Goal: Task Accomplishment & Management: Use online tool/utility

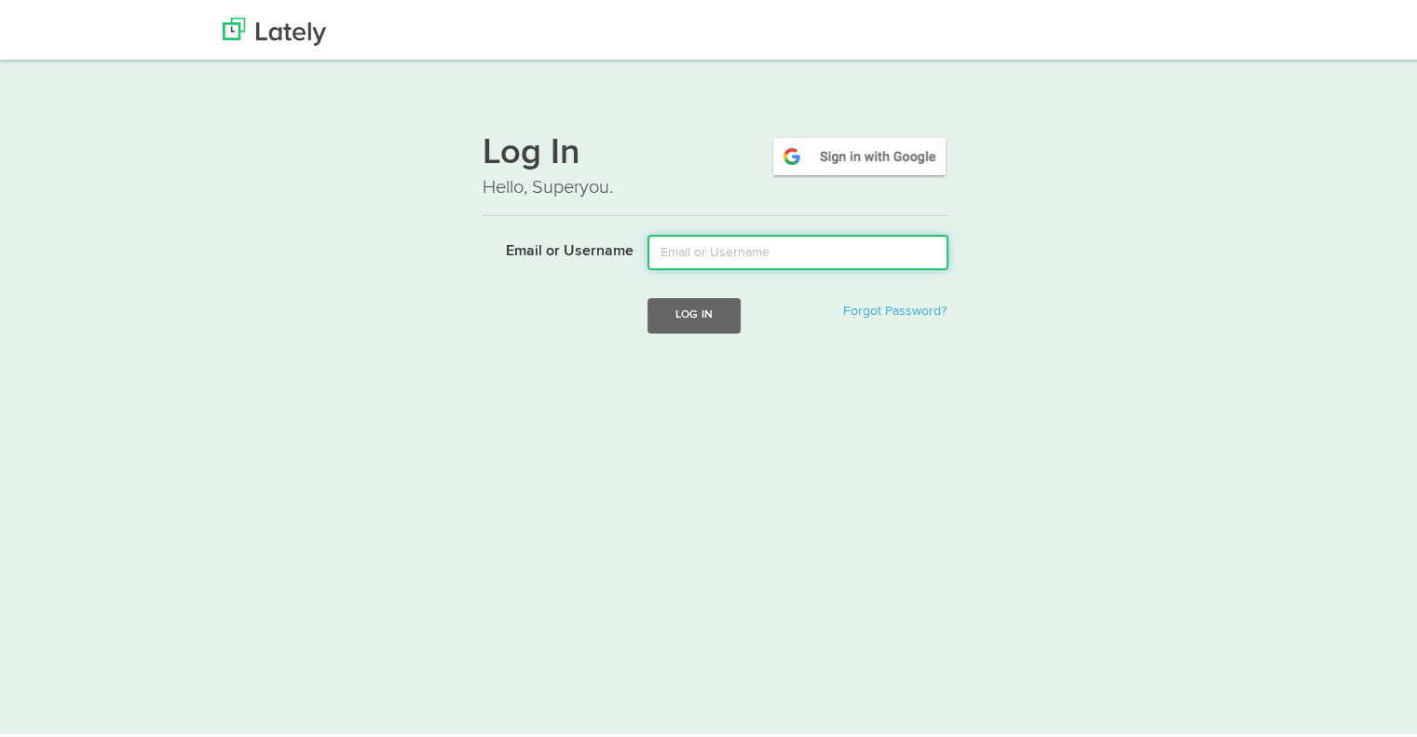
click at [761, 264] on input "Email or Username" at bounding box center [797, 248] width 301 height 35
type input "[EMAIL_ADDRESS][DOMAIN_NAME]"
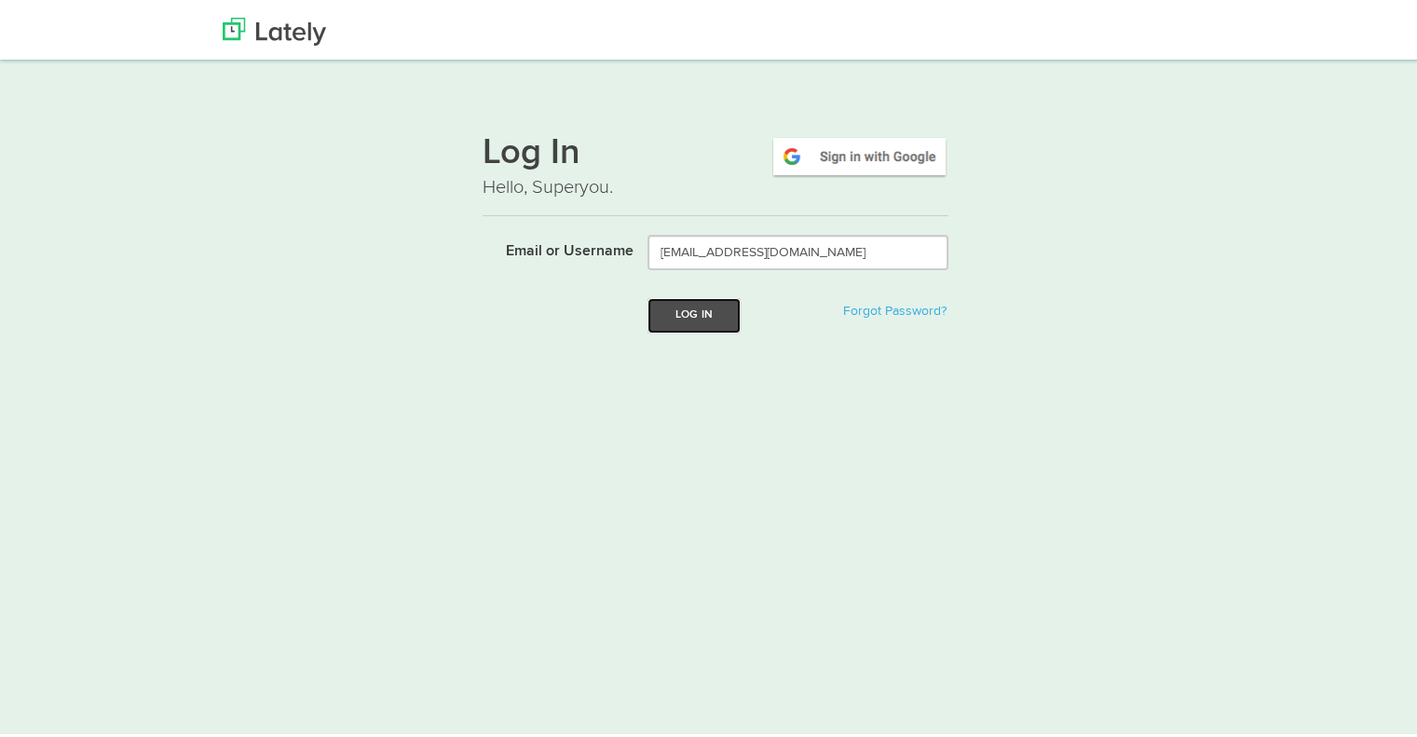
click at [680, 321] on button "Log In" at bounding box center [693, 311] width 93 height 34
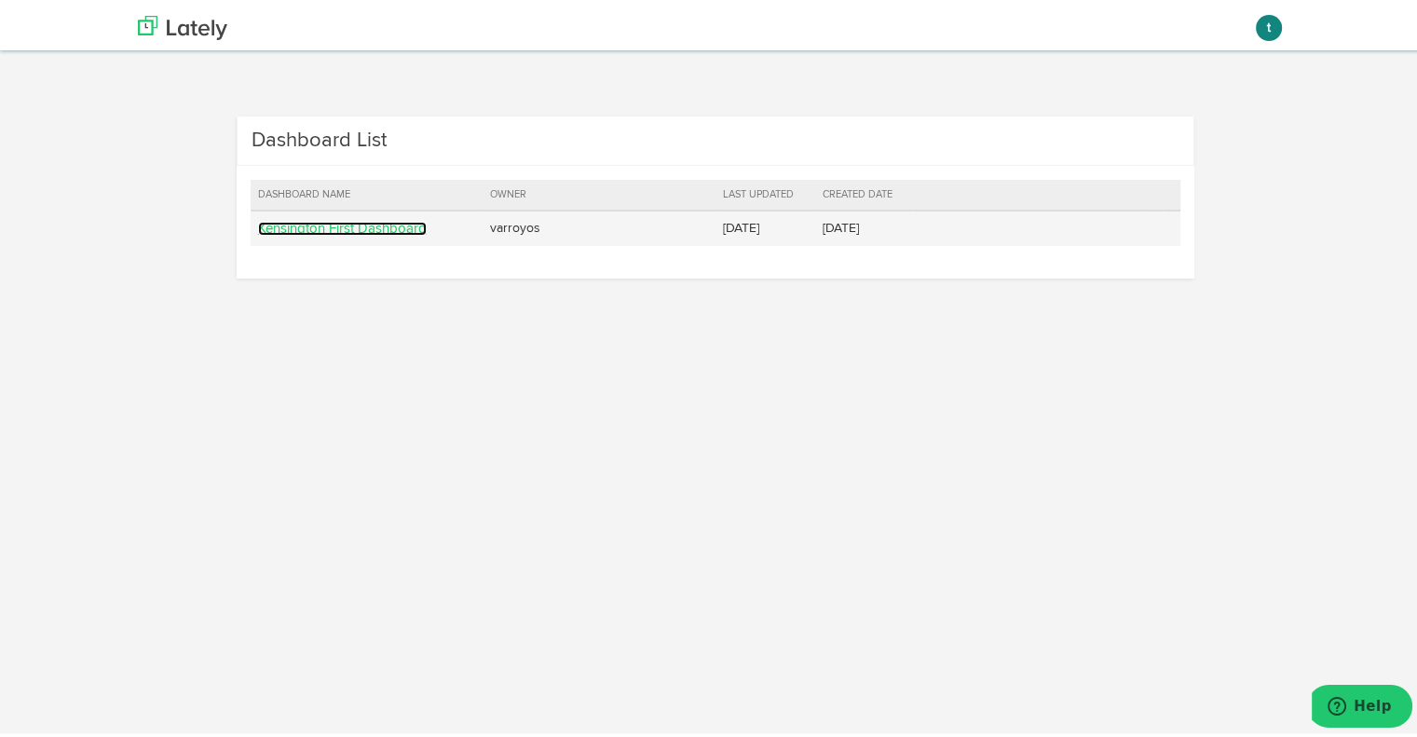
click at [341, 226] on link "Kensington First Dashboard" at bounding box center [342, 225] width 169 height 14
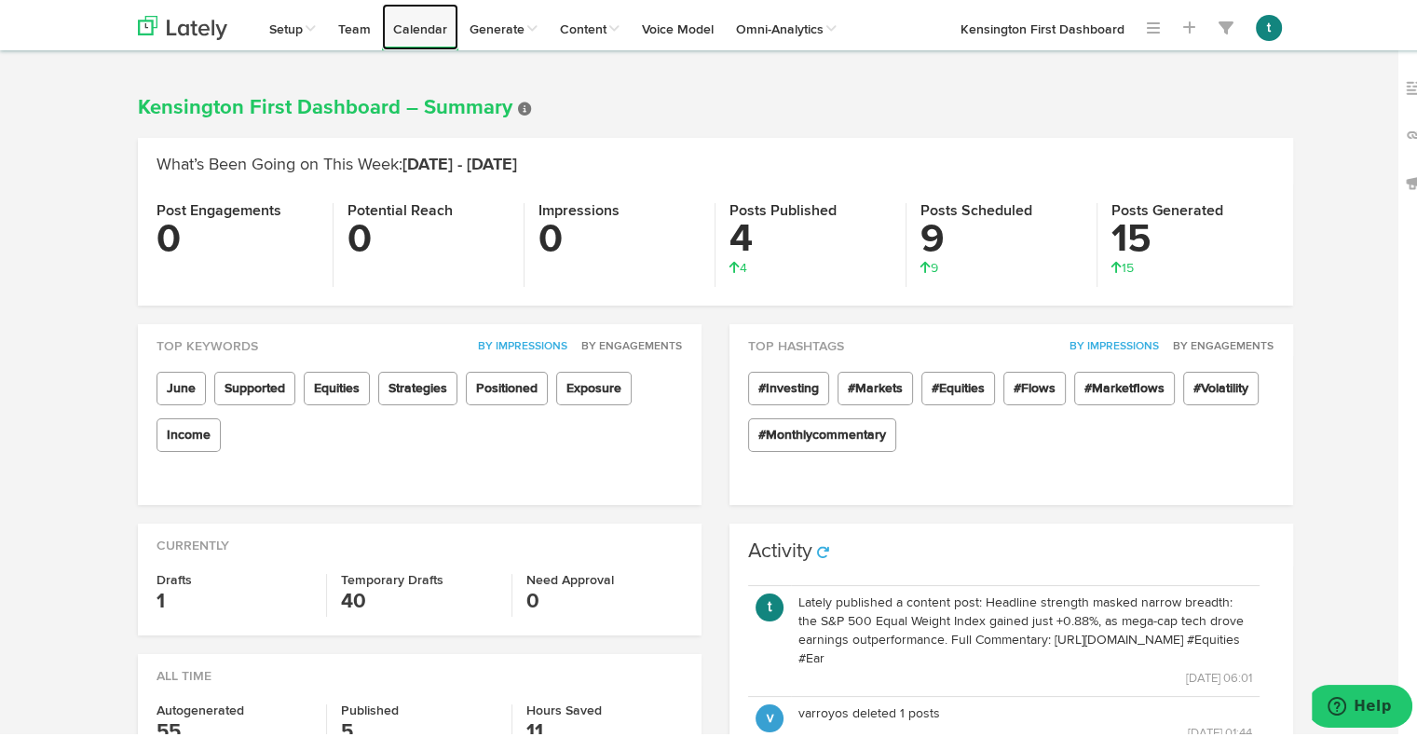
click at [387, 24] on link "Calendar" at bounding box center [420, 23] width 76 height 47
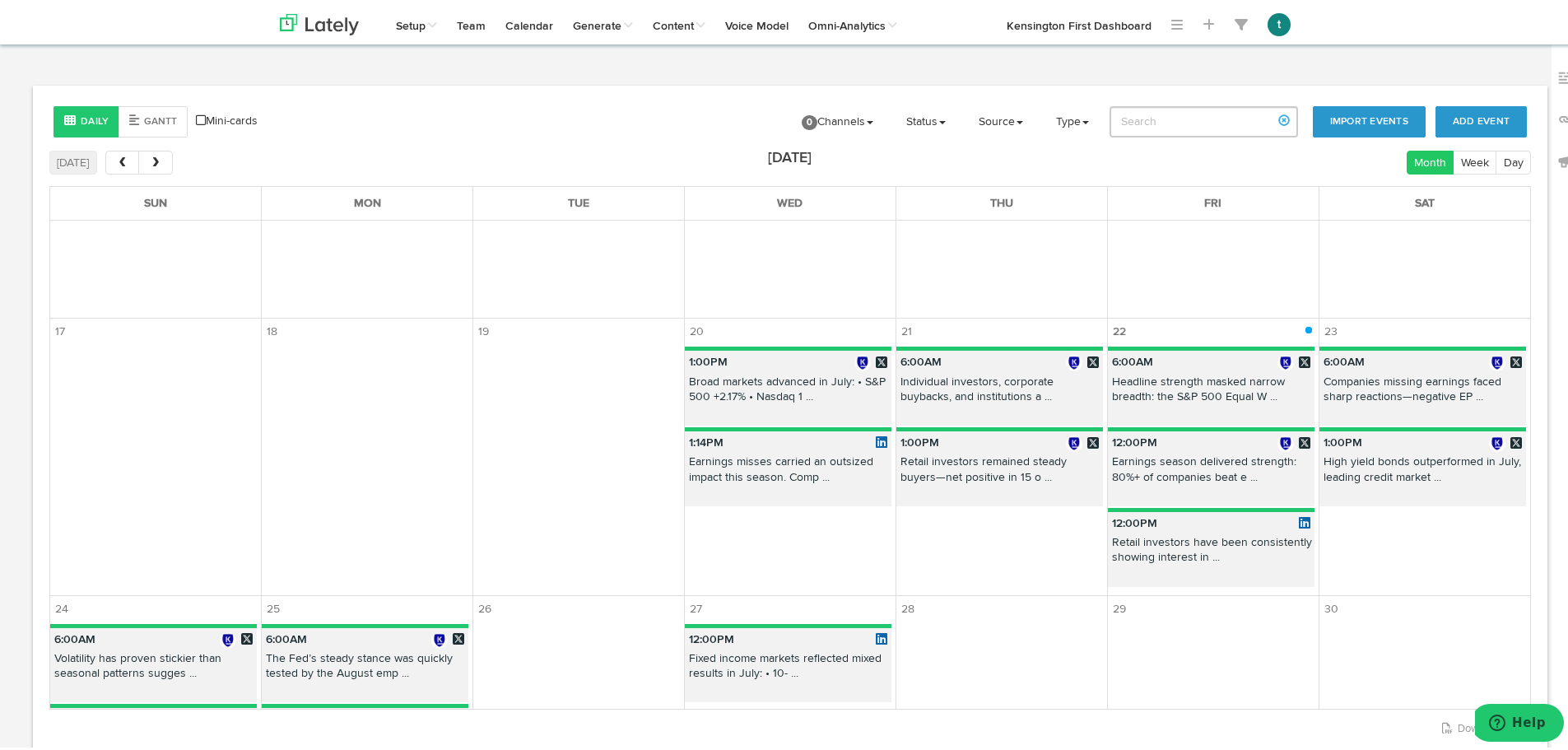
scroll to position [617, 0]
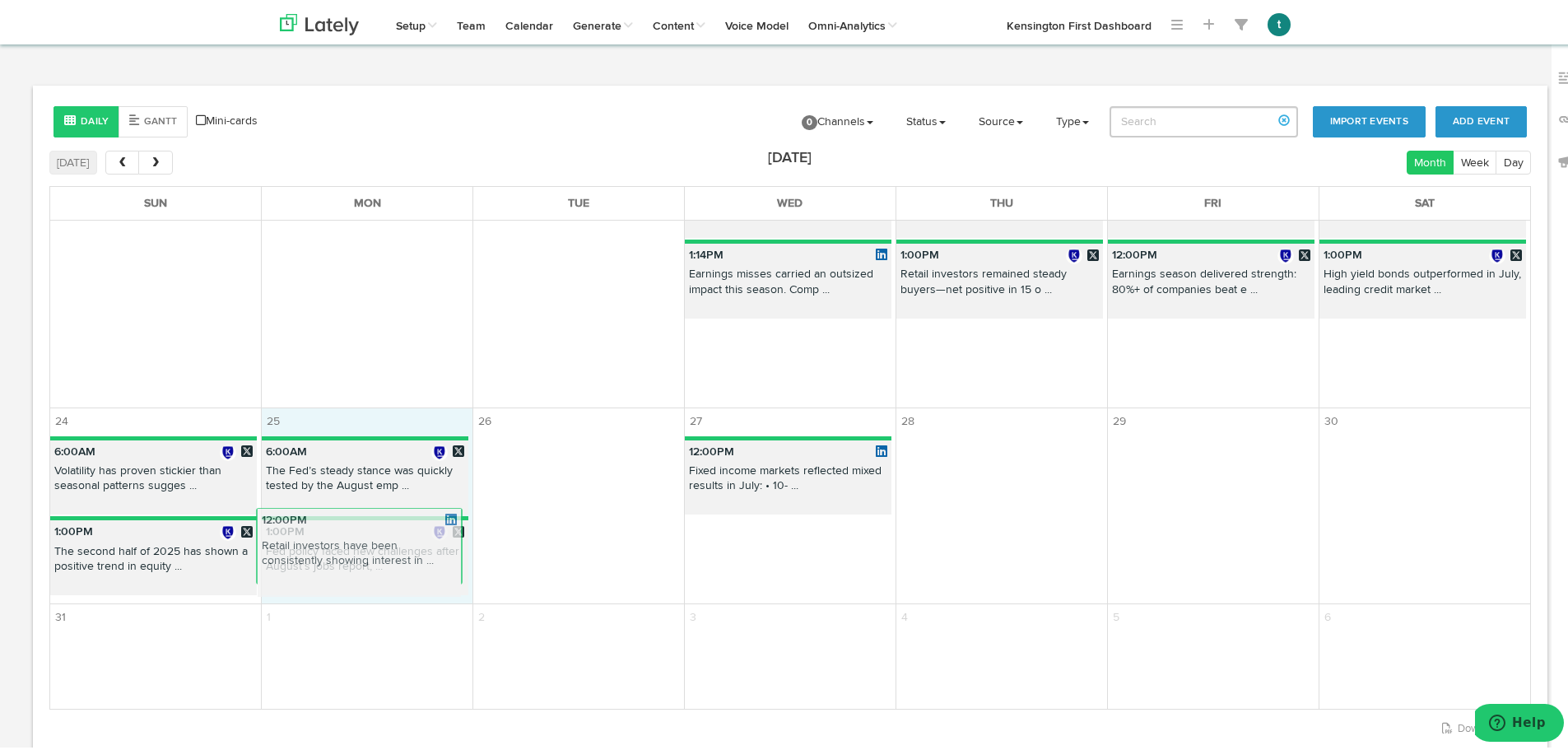
drag, startPoint x: 1199, startPoint y: 332, endPoint x: 365, endPoint y: 520, distance: 854.9
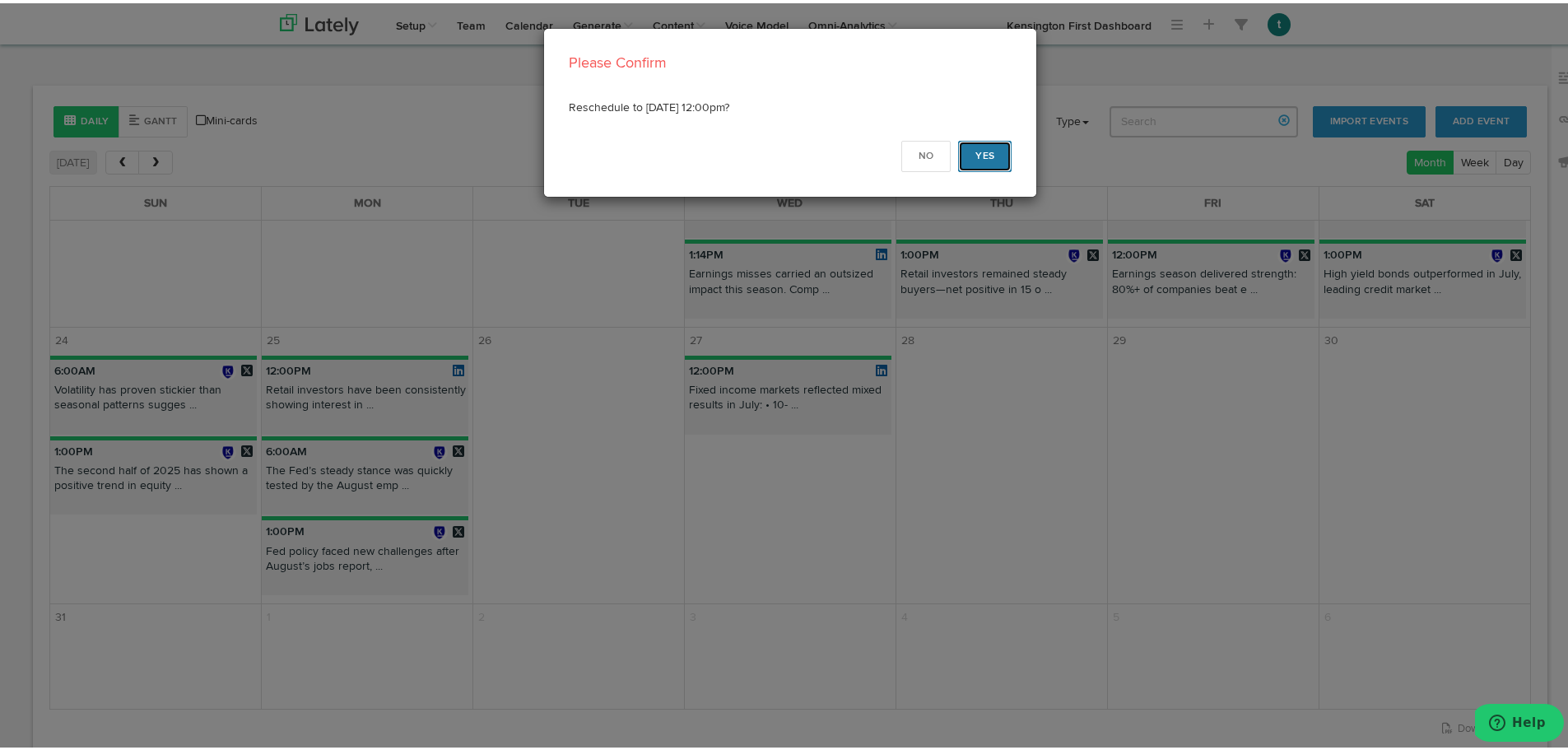
click at [1001, 149] on button "Yes" at bounding box center [985, 153] width 54 height 31
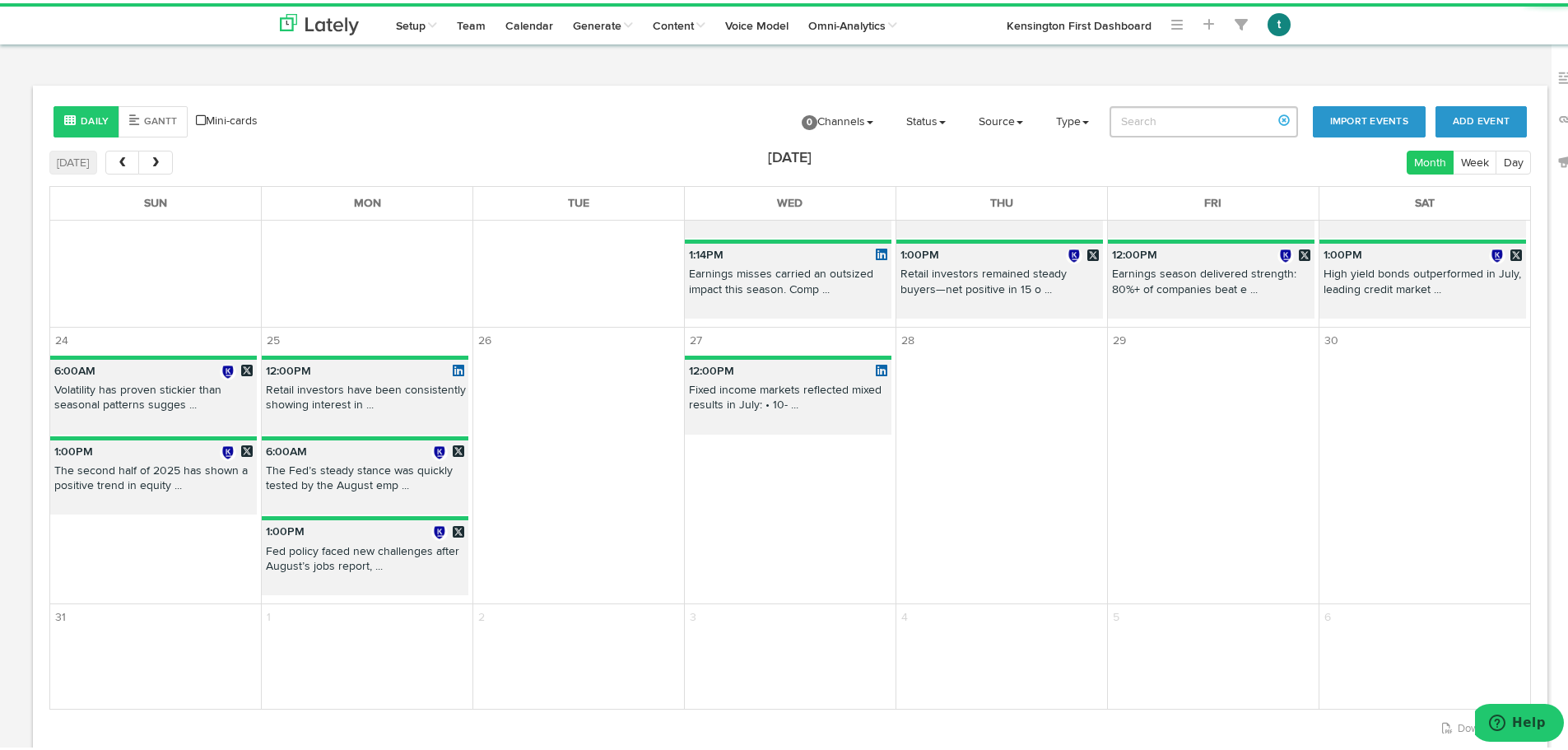
scroll to position [342, 0]
